Goal: Information Seeking & Learning: Learn about a topic

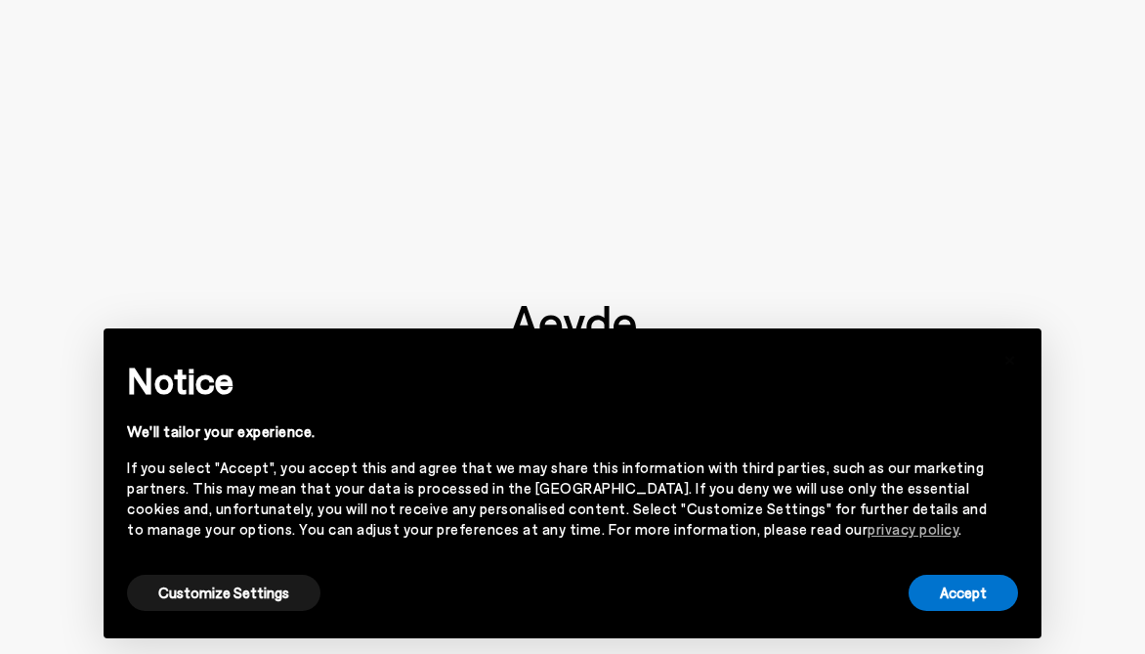
click at [994, 589] on button "Accept" at bounding box center [963, 593] width 109 height 36
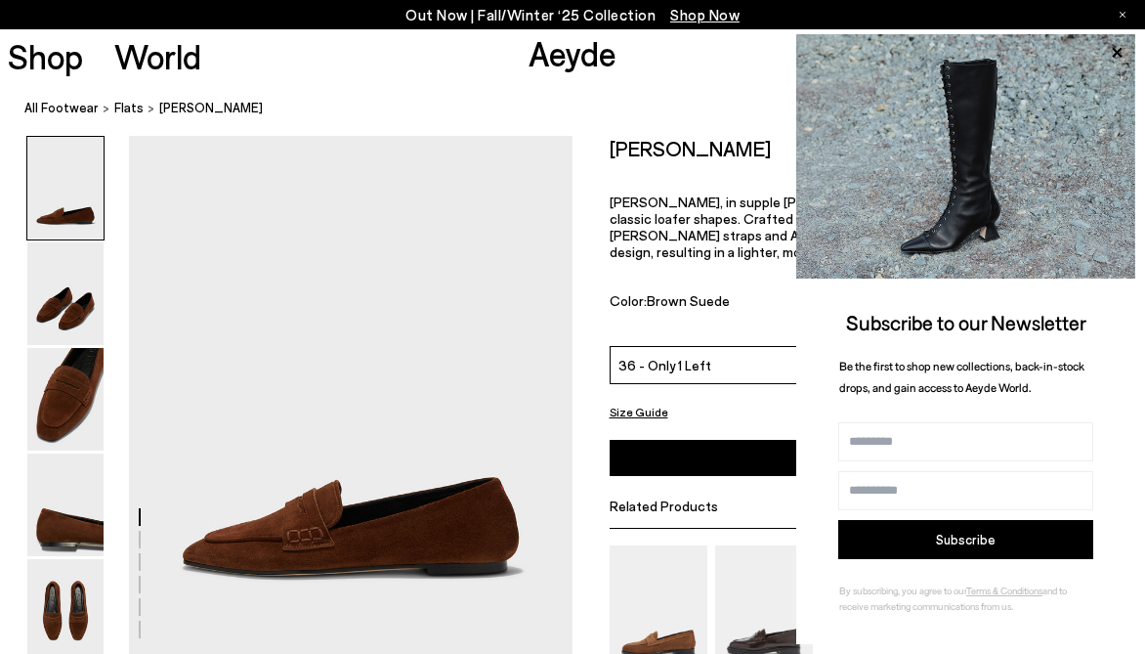
click at [1119, 14] on div "Out Now | Fall/Winter ‘25 Collection Shop Now" at bounding box center [572, 14] width 1145 height 29
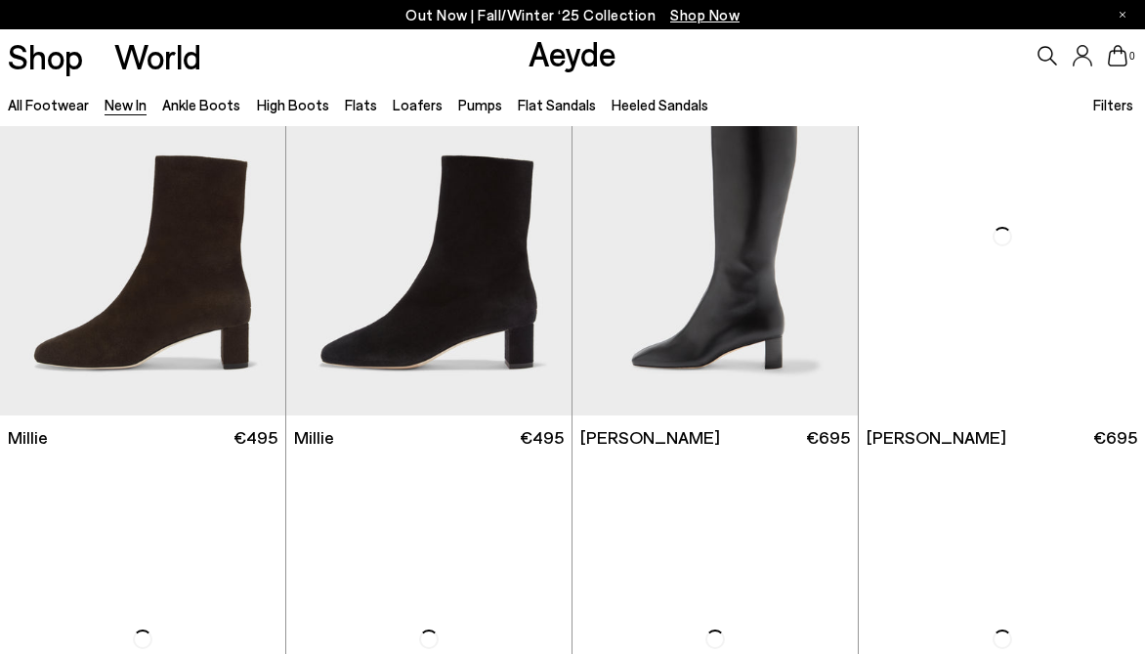
scroll to position [3868, 0]
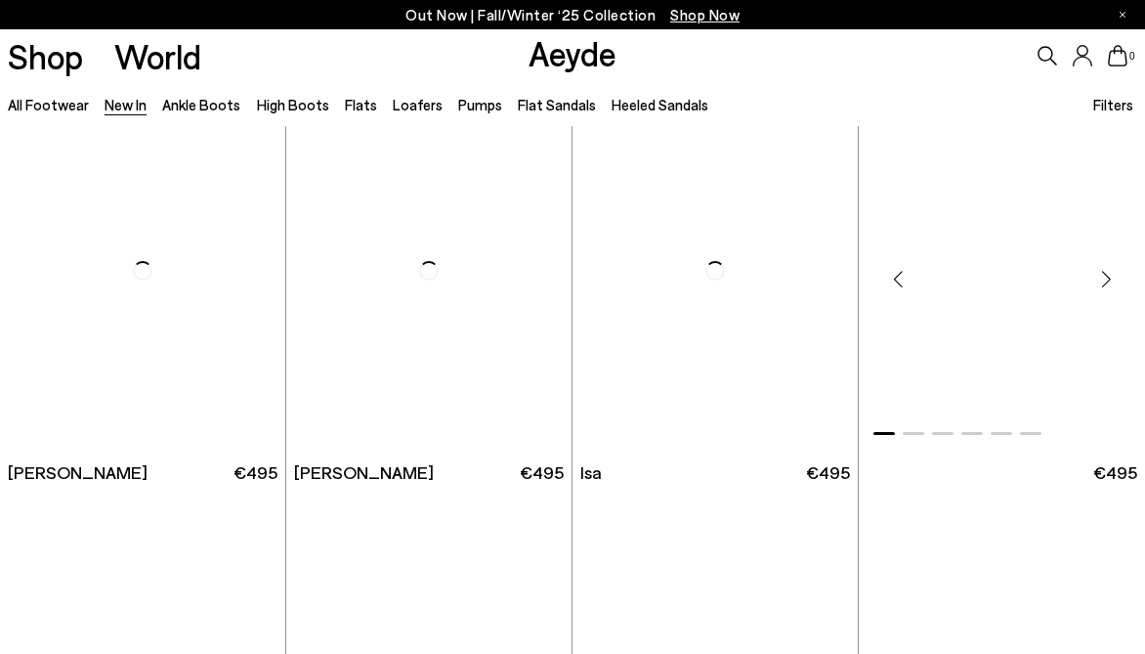
scroll to position [7681, 0]
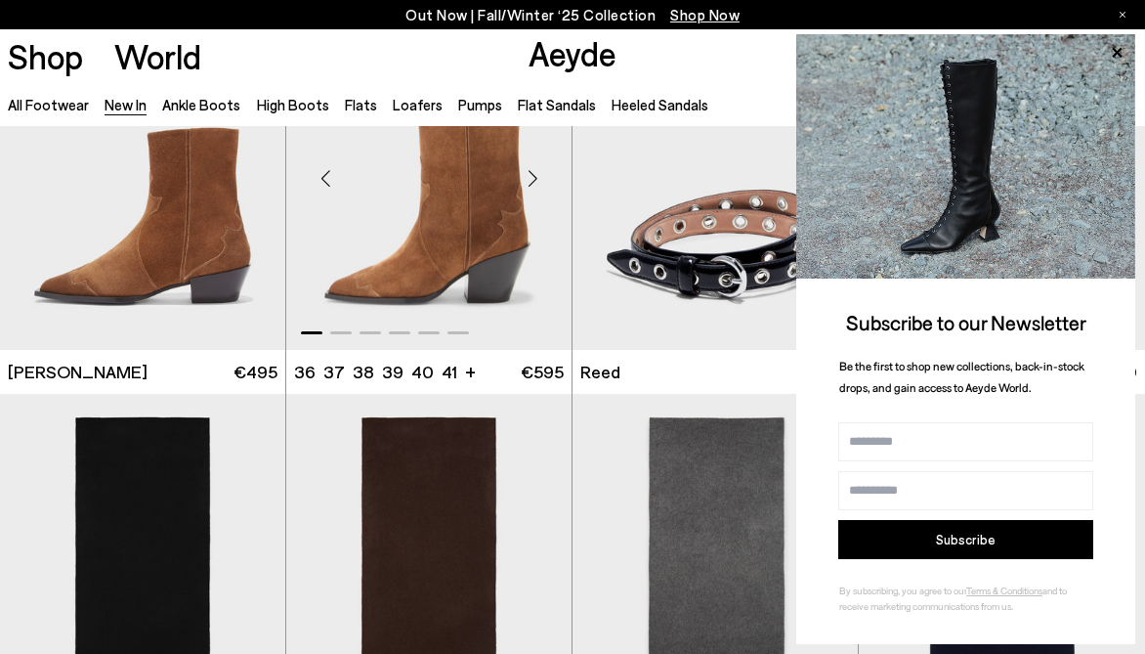
scroll to position [9859, 0]
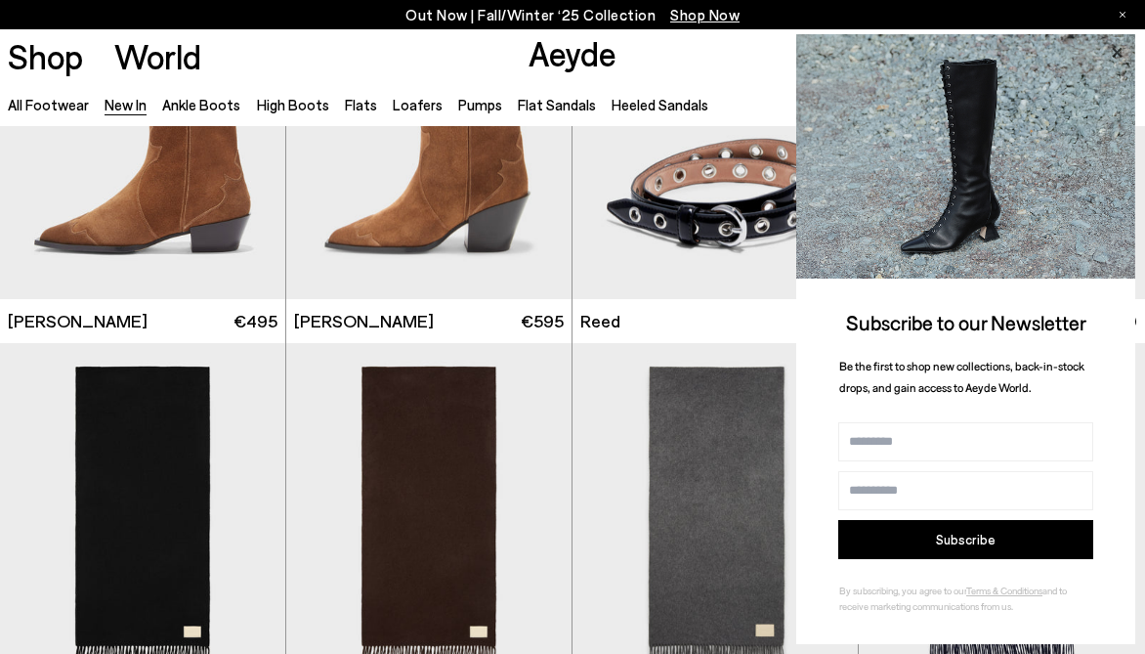
click at [1114, 55] on icon at bounding box center [1116, 52] width 25 height 25
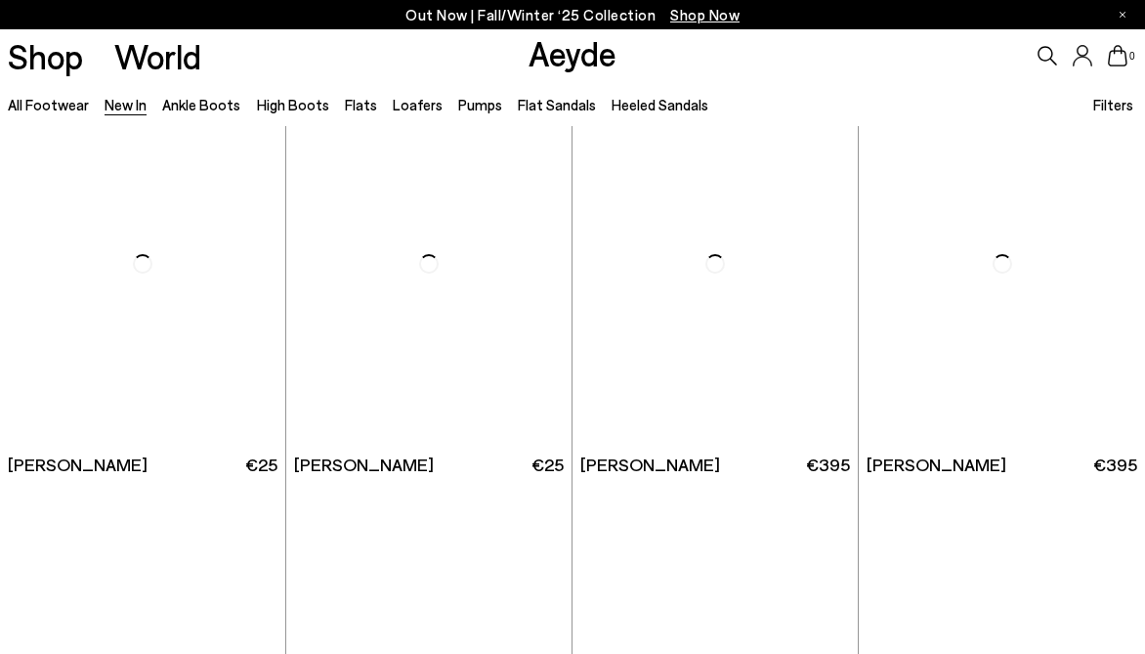
scroll to position [12132, 0]
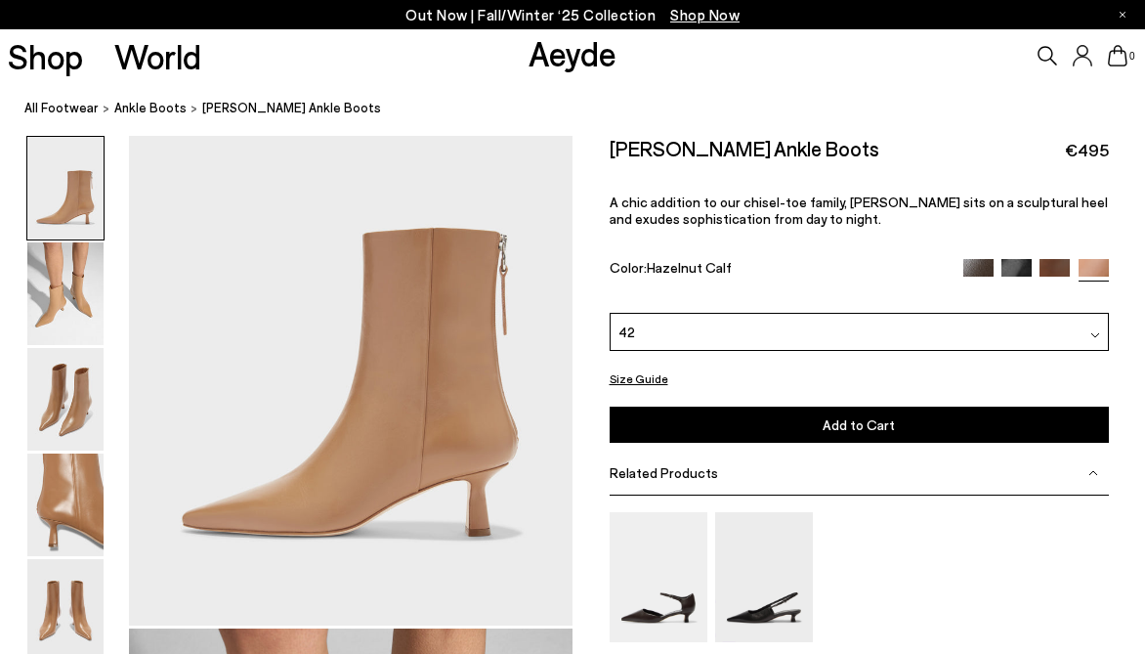
scroll to position [84, 0]
